Goal: Information Seeking & Learning: Learn about a topic

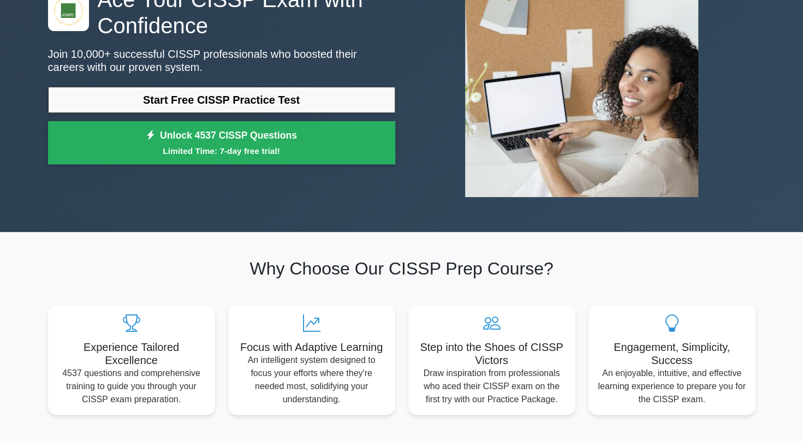
scroll to position [55, 0]
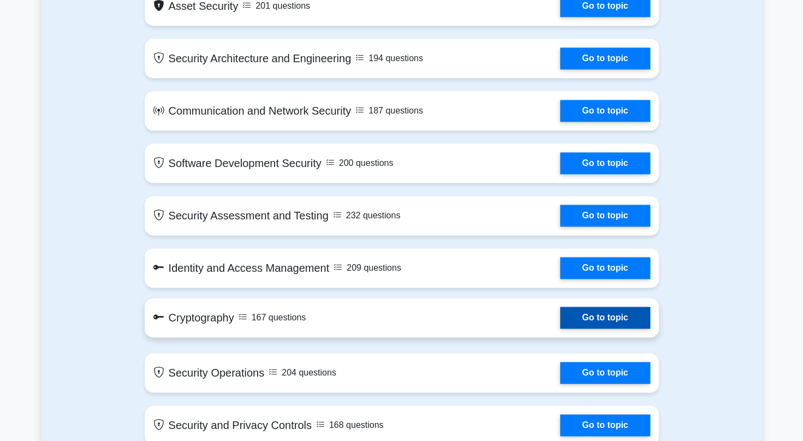
scroll to position [546, 0]
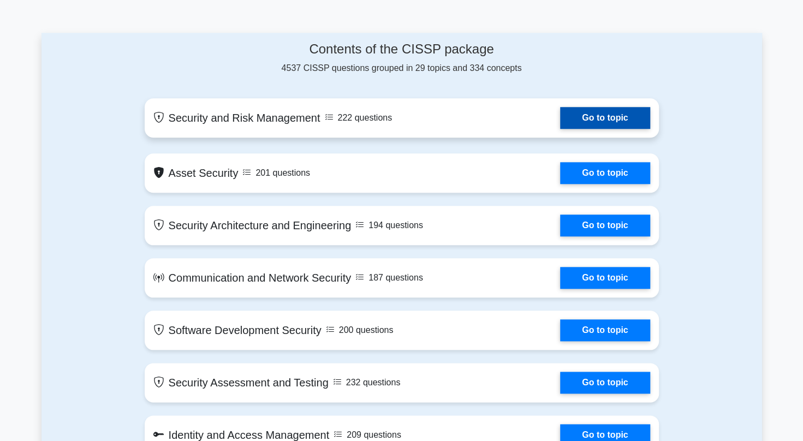
click at [580, 120] on link "Go to topic" at bounding box center [604, 118] width 89 height 22
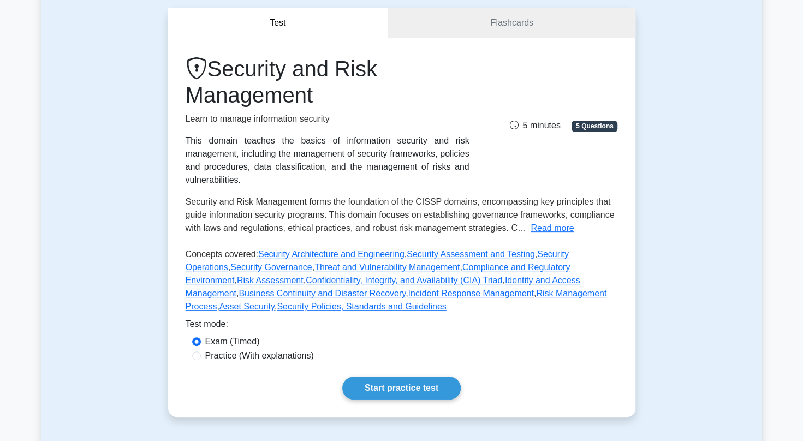
scroll to position [218, 0]
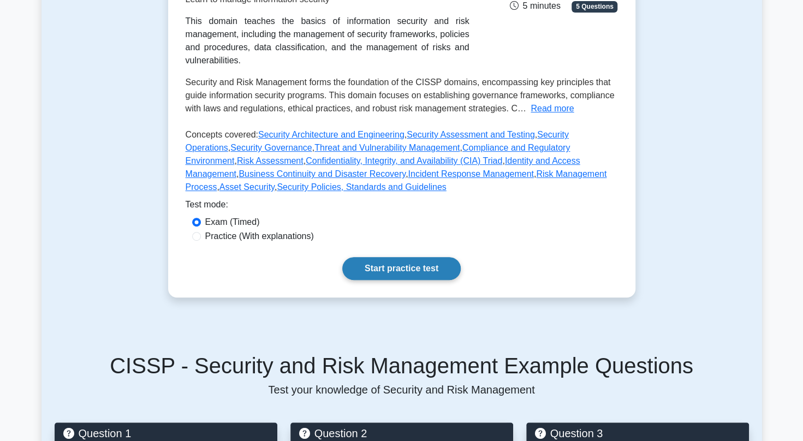
click at [387, 259] on link "Start practice test" at bounding box center [401, 268] width 118 height 23
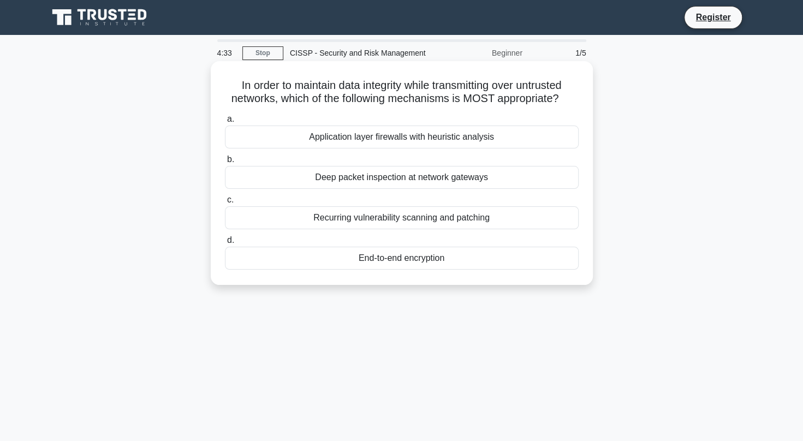
click at [393, 261] on div "End-to-end encryption" at bounding box center [402, 258] width 354 height 23
click at [225, 244] on input "d. End-to-end encryption" at bounding box center [225, 240] width 0 height 7
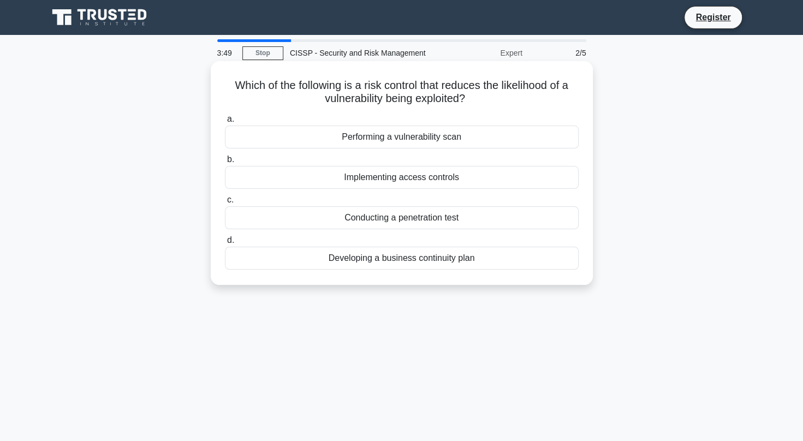
click at [419, 216] on div "Conducting a penetration test" at bounding box center [402, 217] width 354 height 23
click at [225, 204] on input "c. Conducting a penetration test" at bounding box center [225, 199] width 0 height 7
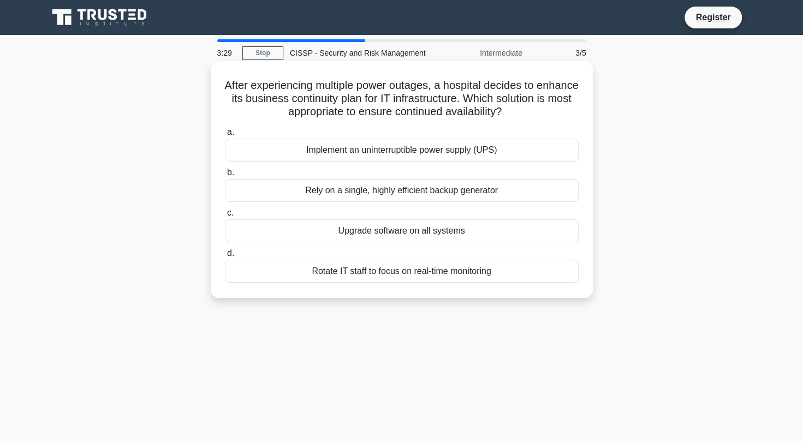
click at [449, 188] on div "Rely on a single, highly efficient backup generator" at bounding box center [402, 190] width 354 height 23
click at [225, 176] on input "b. Rely on a single, highly efficient backup generator" at bounding box center [225, 172] width 0 height 7
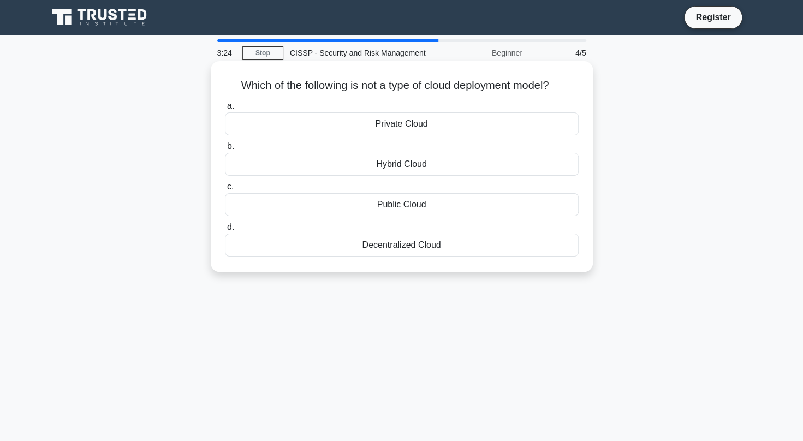
click at [447, 248] on div "Decentralized Cloud" at bounding box center [402, 245] width 354 height 23
click at [225, 231] on input "d. Decentralized Cloud" at bounding box center [225, 227] width 0 height 7
click at [488, 244] on div "Data type-based classification" at bounding box center [402, 245] width 354 height 23
click at [225, 231] on input "d. Data type-based classification" at bounding box center [225, 227] width 0 height 7
